Goal: Information Seeking & Learning: Learn about a topic

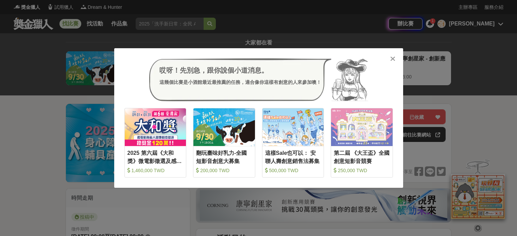
click at [390, 56] on icon at bounding box center [392, 58] width 5 height 7
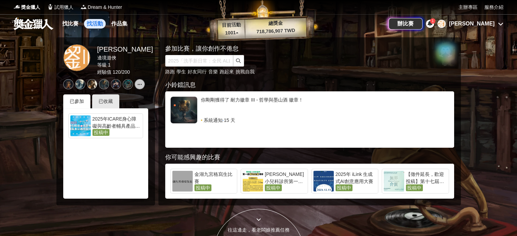
click at [95, 26] on link "找活動" at bounding box center [95, 24] width 22 height 10
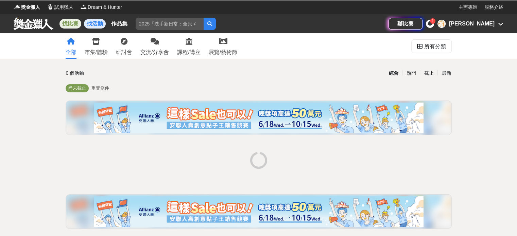
click at [72, 26] on link "找比賽" at bounding box center [70, 24] width 22 height 10
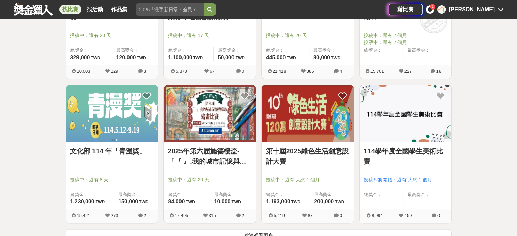
scroll to position [892, 0]
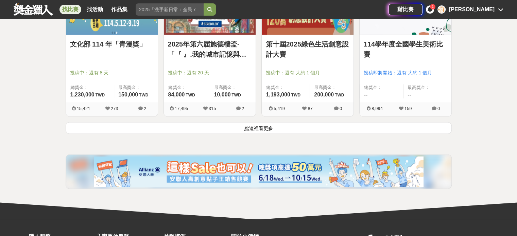
click at [277, 129] on button "點這裡看更多" at bounding box center [259, 128] width 386 height 12
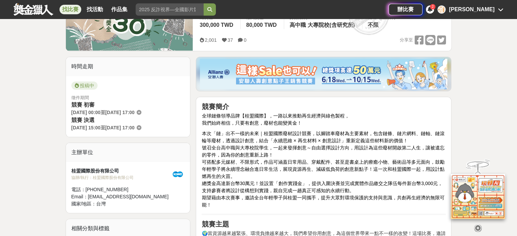
scroll to position [68, 0]
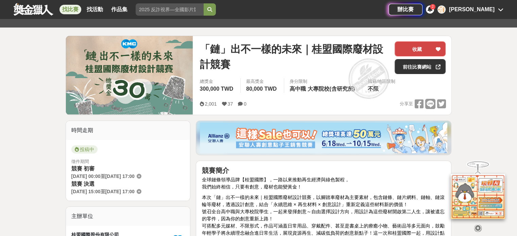
click at [417, 46] on button "收藏" at bounding box center [419, 48] width 51 height 15
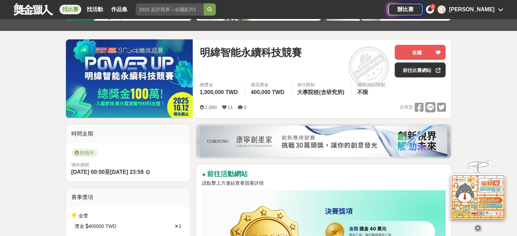
scroll to position [46, 0]
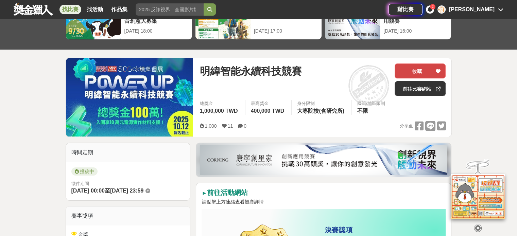
click at [418, 72] on button "收藏" at bounding box center [419, 71] width 51 height 15
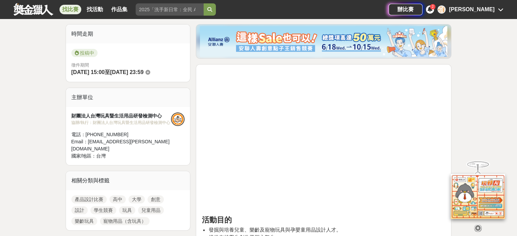
scroll to position [123, 0]
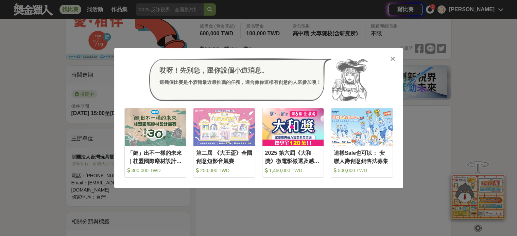
click at [392, 57] on icon at bounding box center [392, 58] width 5 height 7
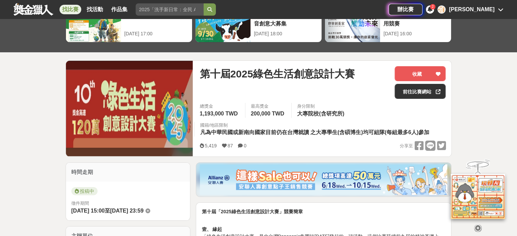
scroll to position [19, 0]
